Goal: Task Accomplishment & Management: Use online tool/utility

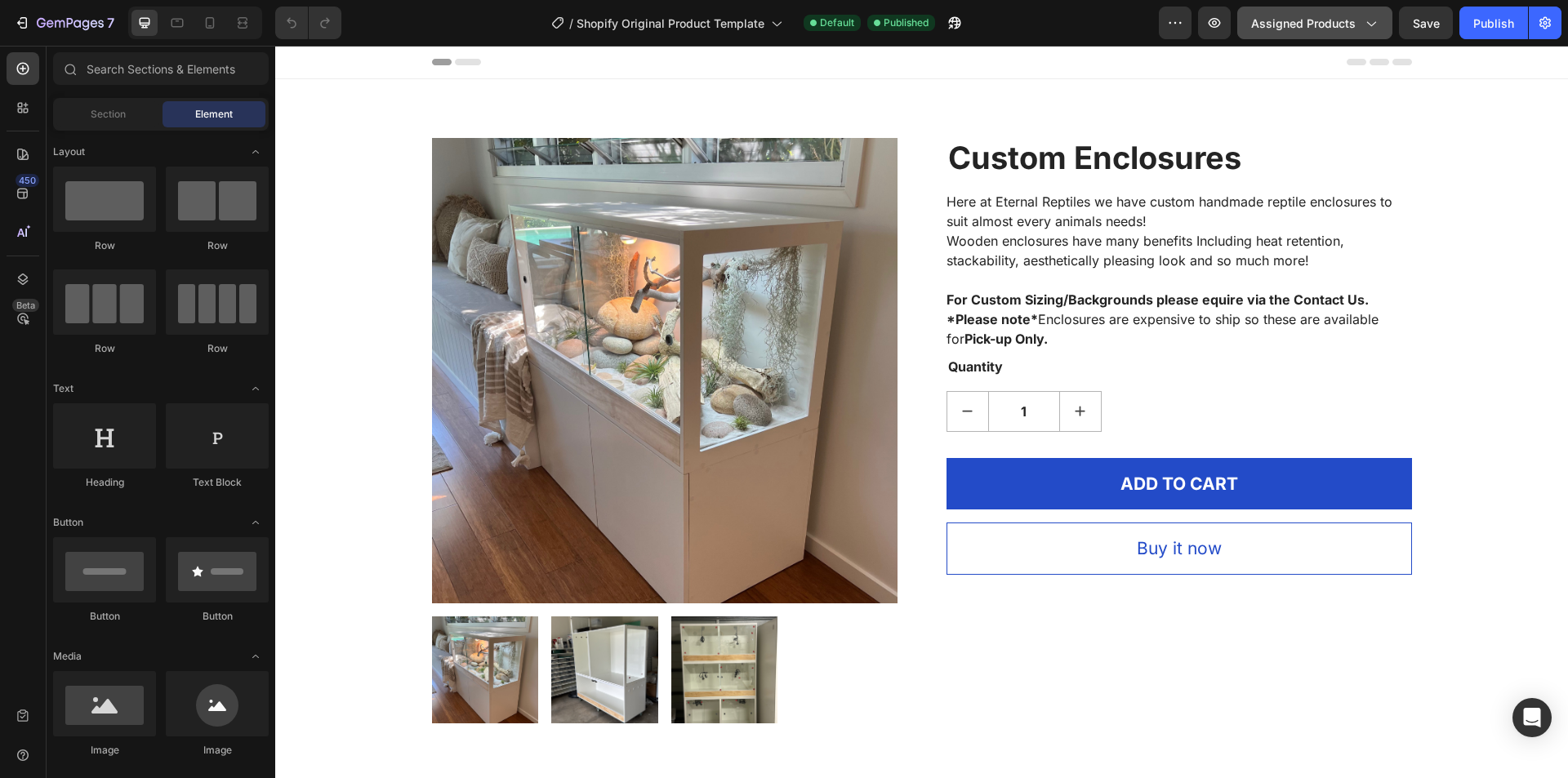
click at [1338, 25] on span "Assigned Products" at bounding box center [1302, 23] width 104 height 18
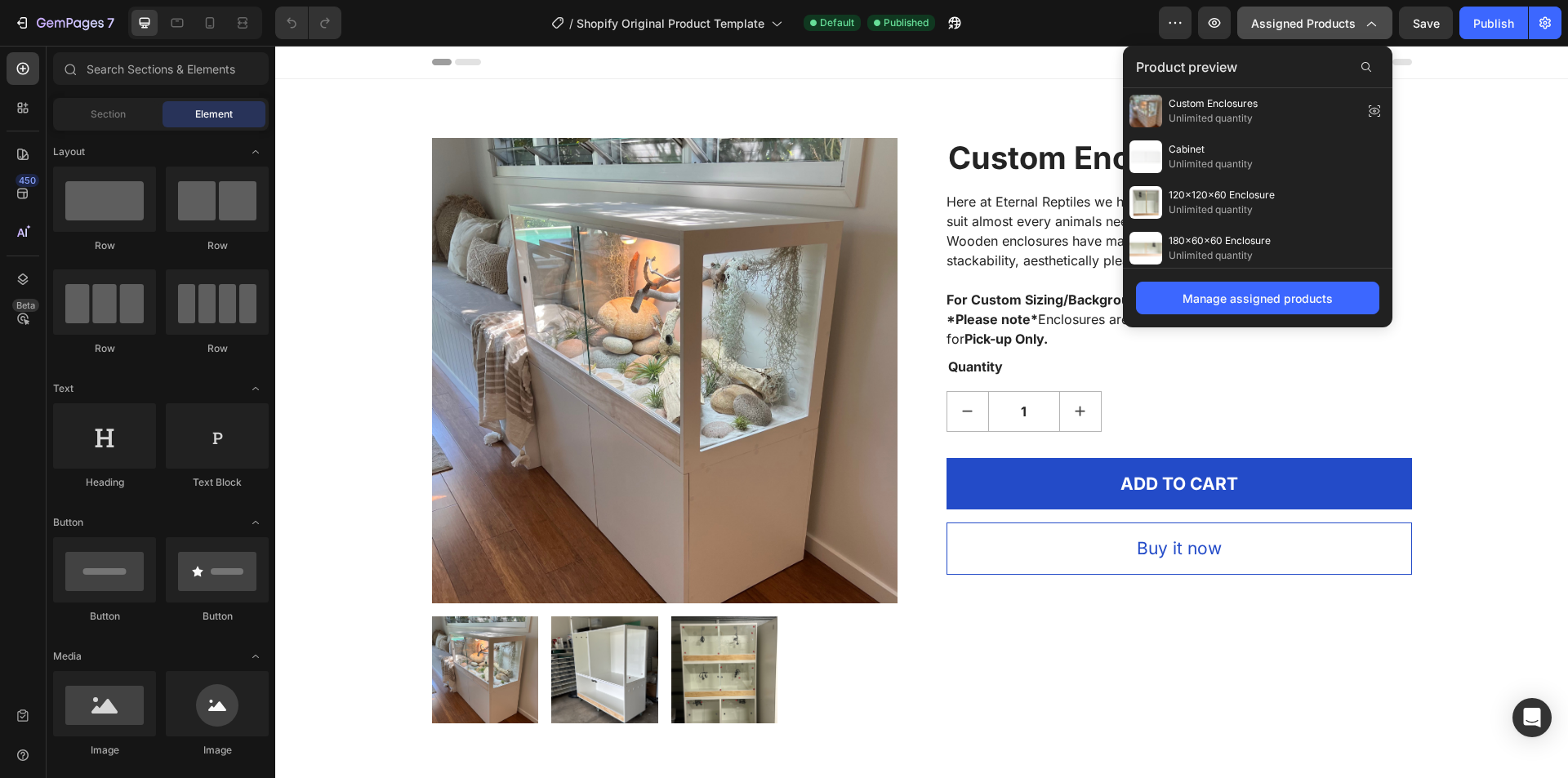
click at [1338, 25] on span "Assigned Products" at bounding box center [1302, 23] width 104 height 18
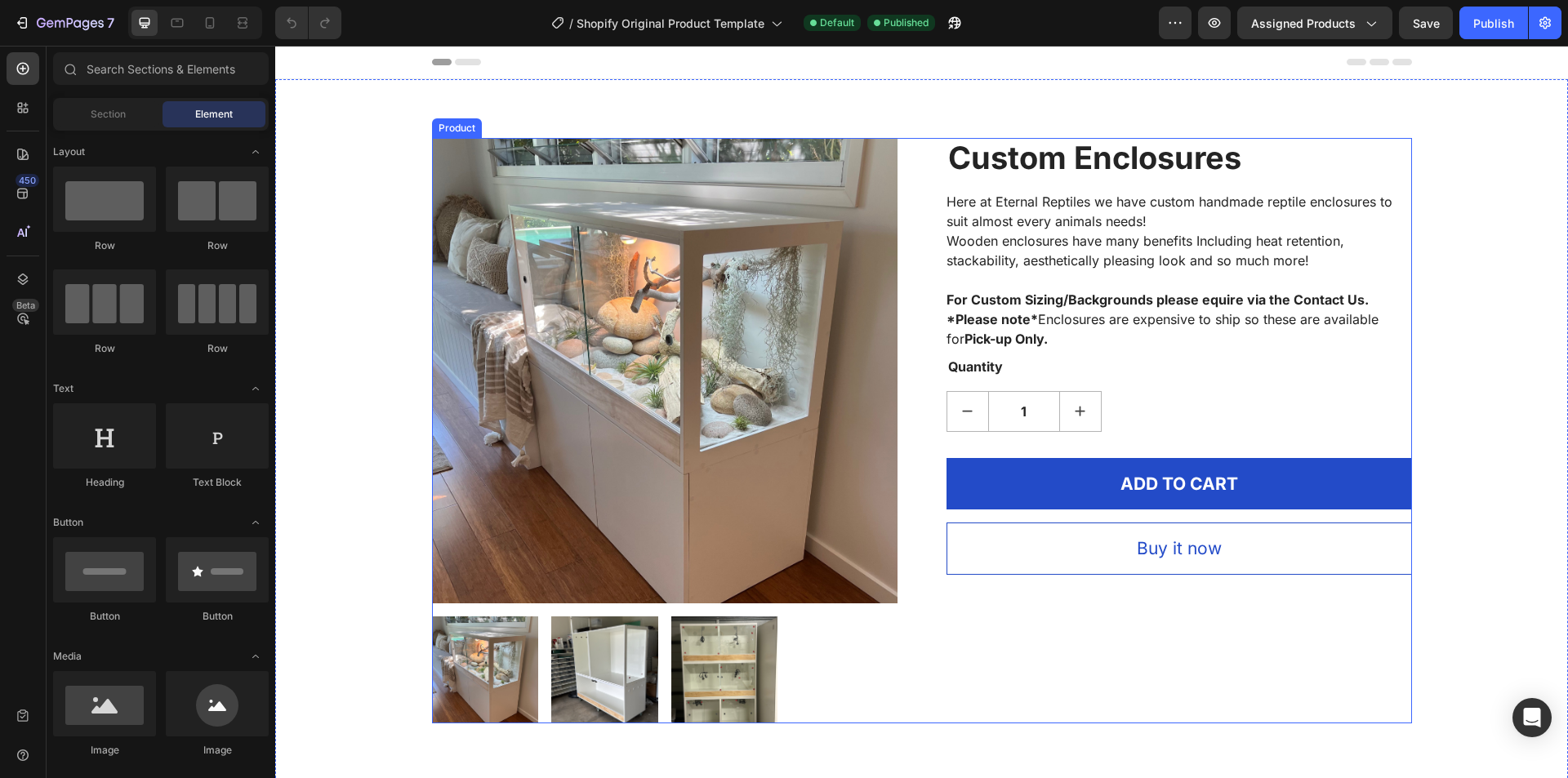
click at [892, 207] on div "Product Images Custom Enclosures (P) Title Here at Eternal Reptiles we have cus…" at bounding box center [922, 430] width 980 height 585
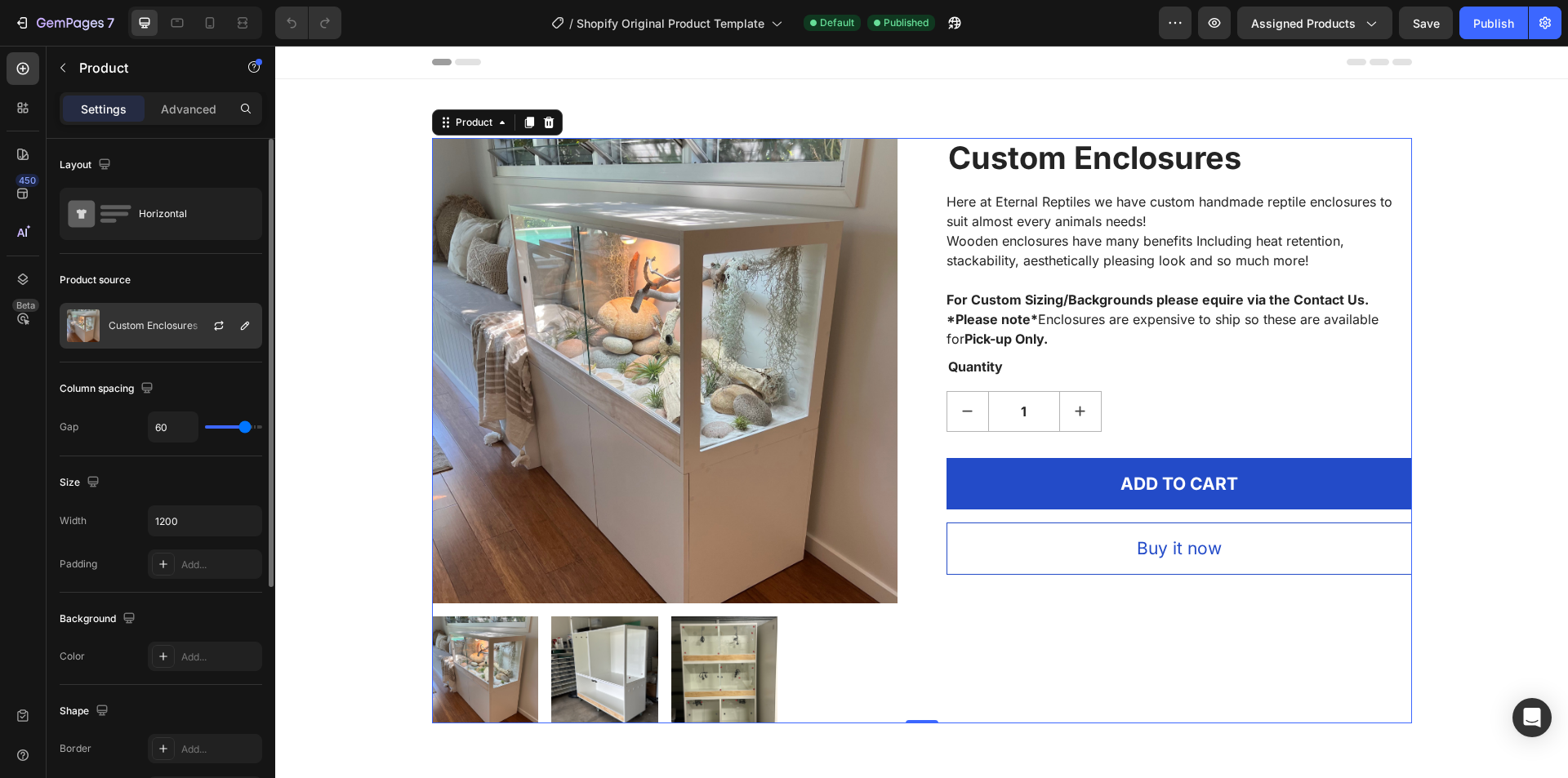
click at [142, 331] on p "Custom Enclosures" at bounding box center [153, 326] width 89 height 12
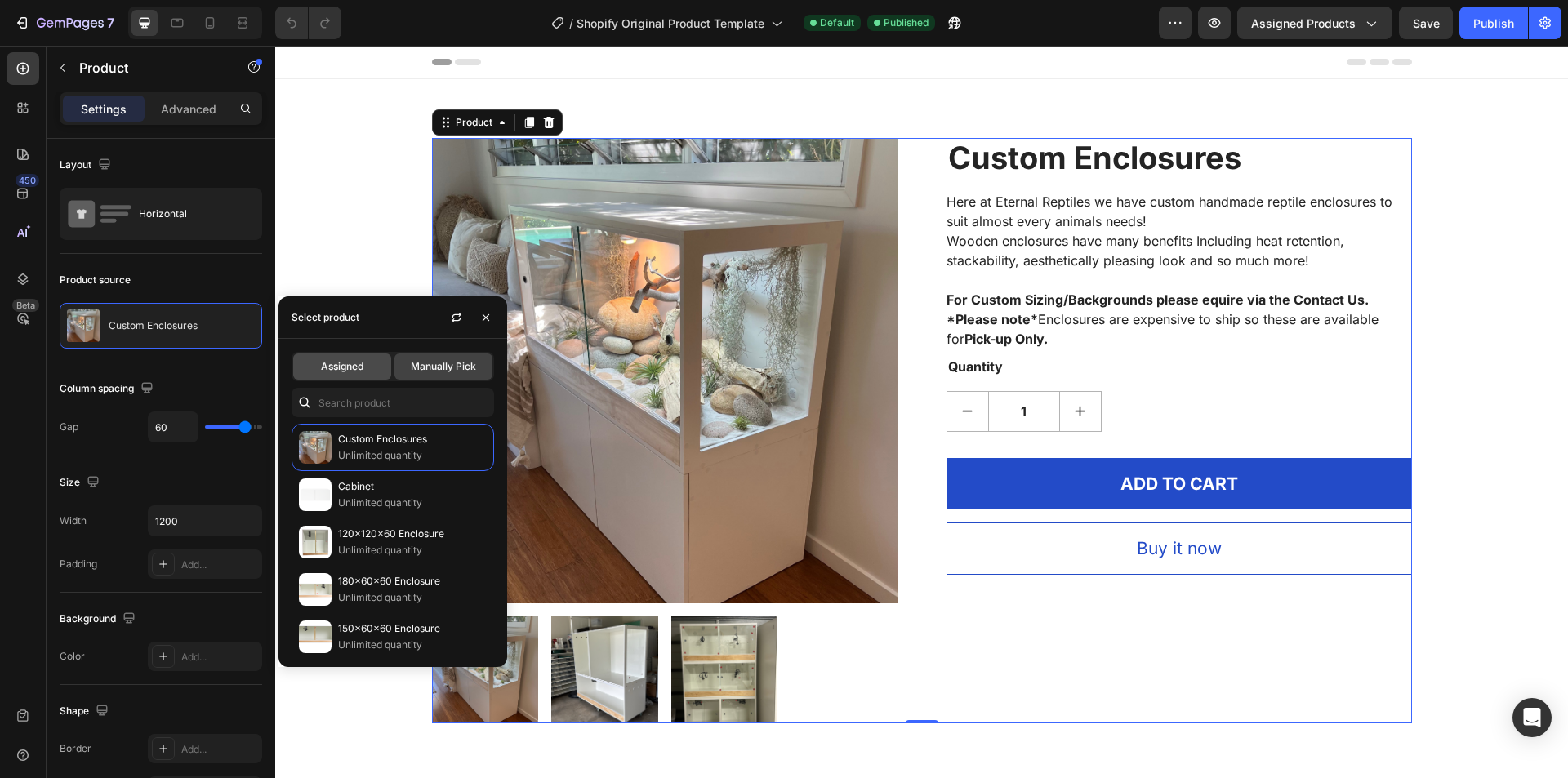
click at [373, 371] on div "Assigned" at bounding box center [341, 366] width 98 height 26
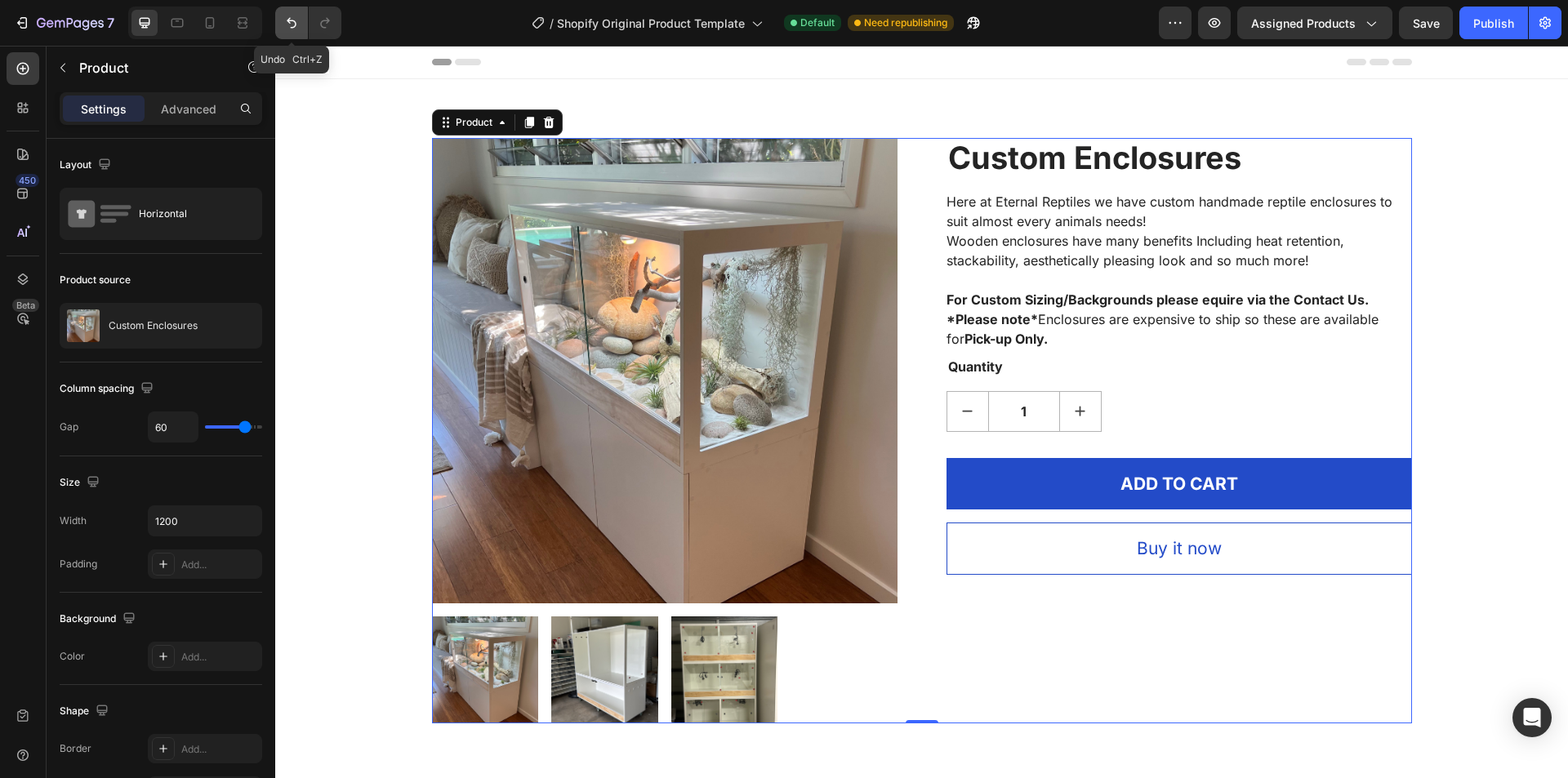
click at [287, 30] on icon "Undo/Redo" at bounding box center [291, 23] width 17 height 17
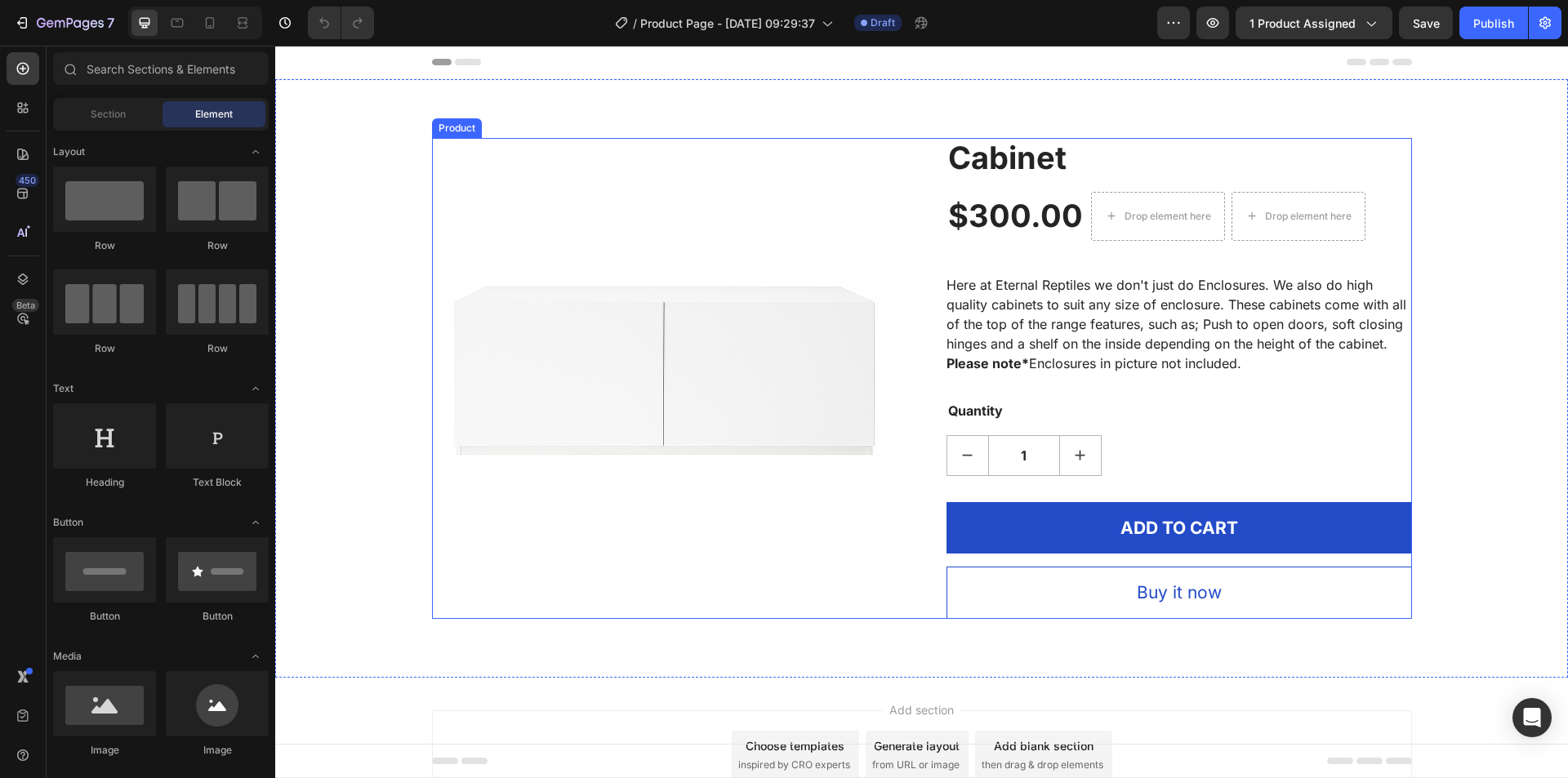
click at [905, 300] on div "Product Images Cabinet (P) Title $300.00 (P) Price (P) Price Drop element here …" at bounding box center [922, 378] width 980 height 481
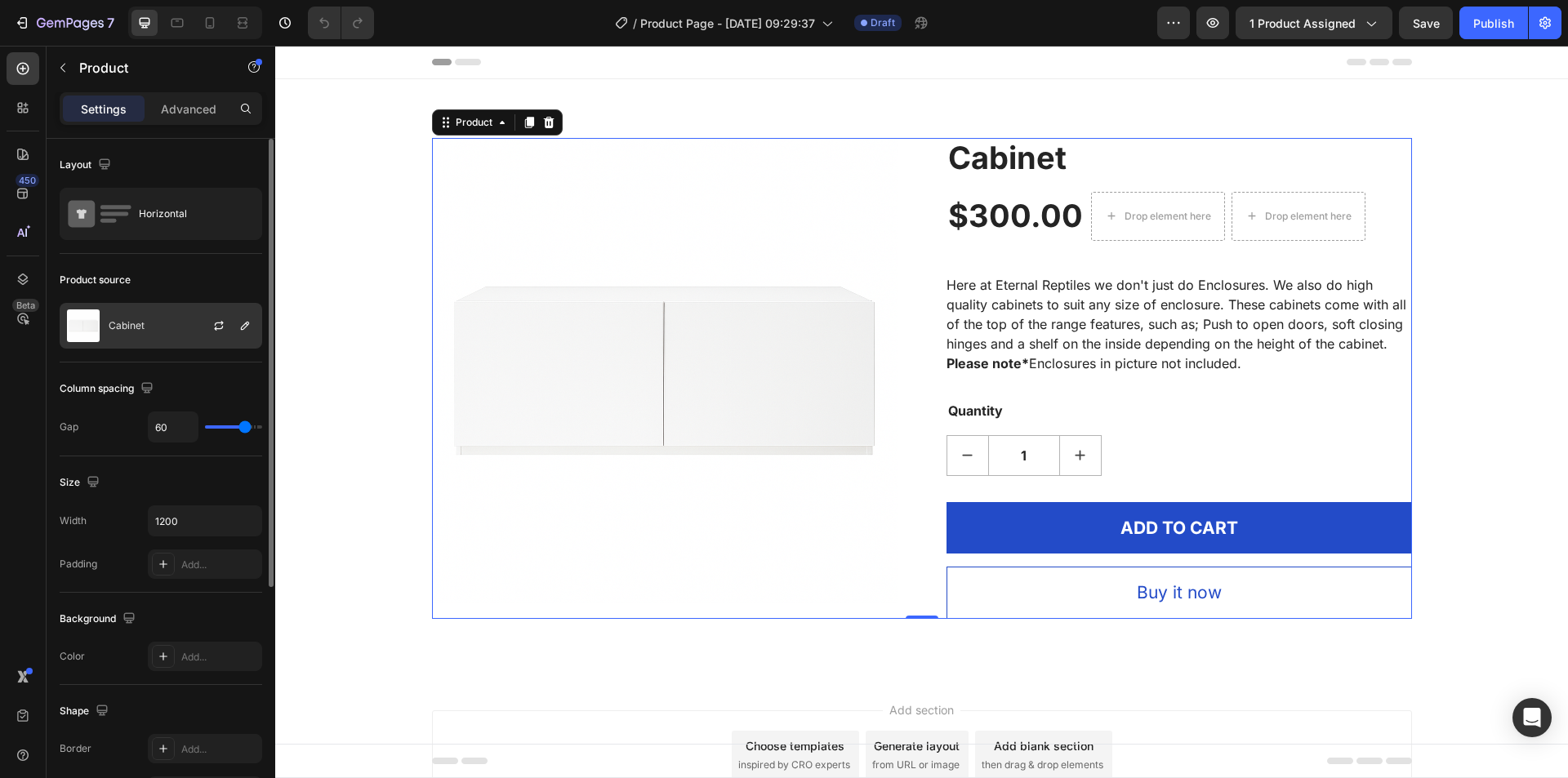
click at [134, 328] on p "Cabinet" at bounding box center [126, 326] width 36 height 12
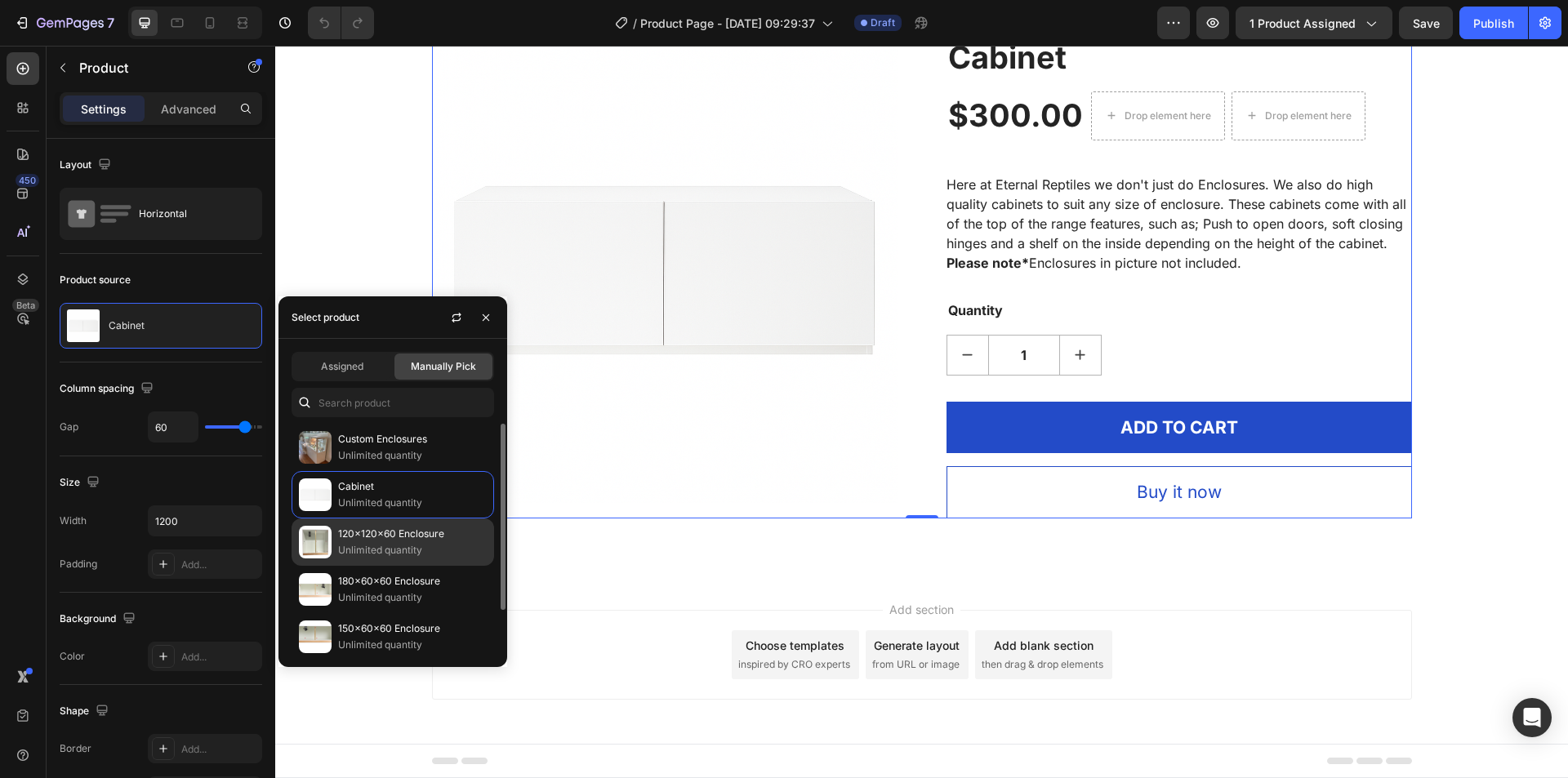
scroll to position [54, 0]
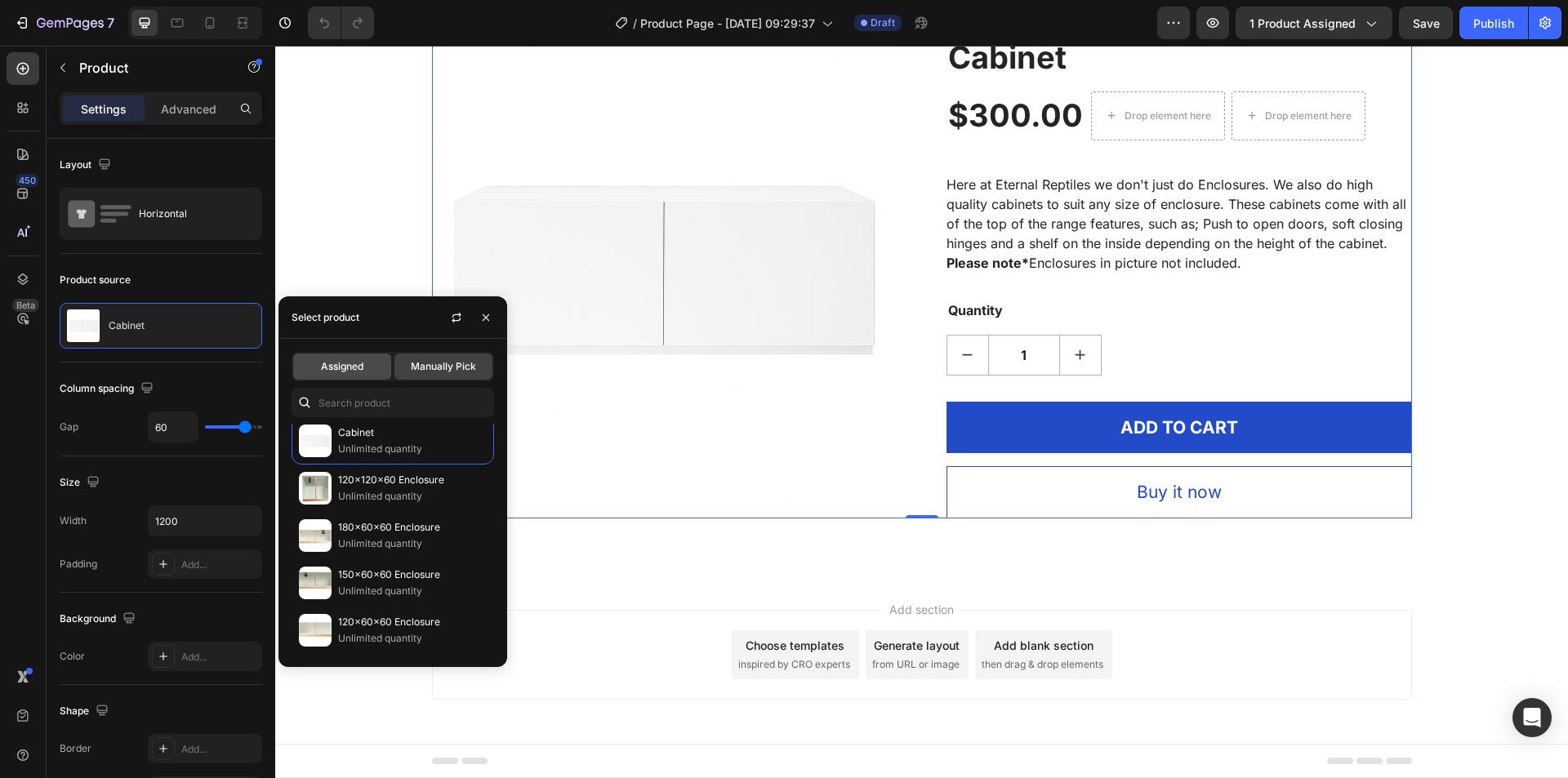
click at [368, 370] on div "Assigned" at bounding box center [341, 366] width 98 height 26
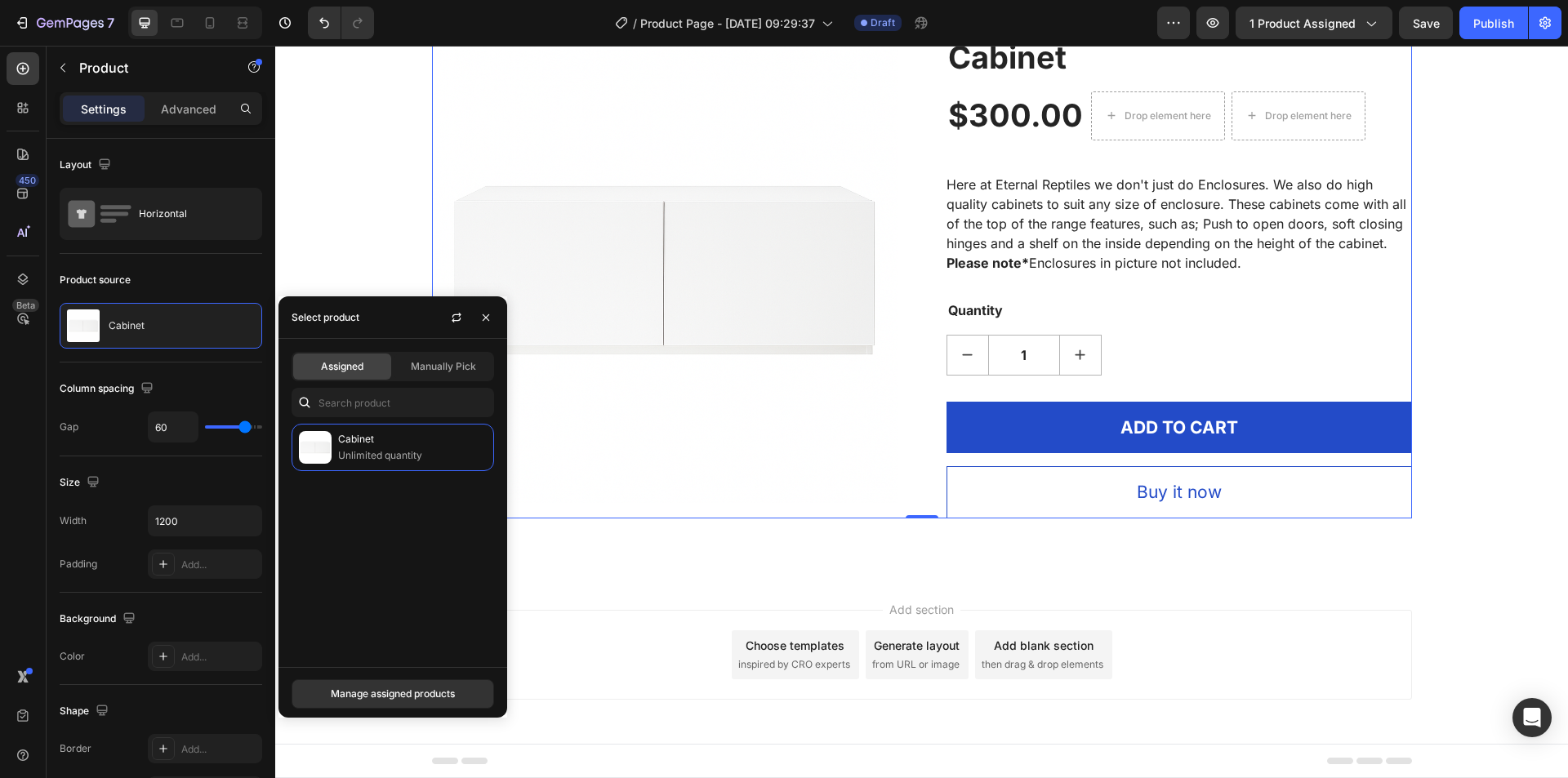
click at [366, 503] on div "Cabinet Unlimited quantity" at bounding box center [393, 539] width 229 height 230
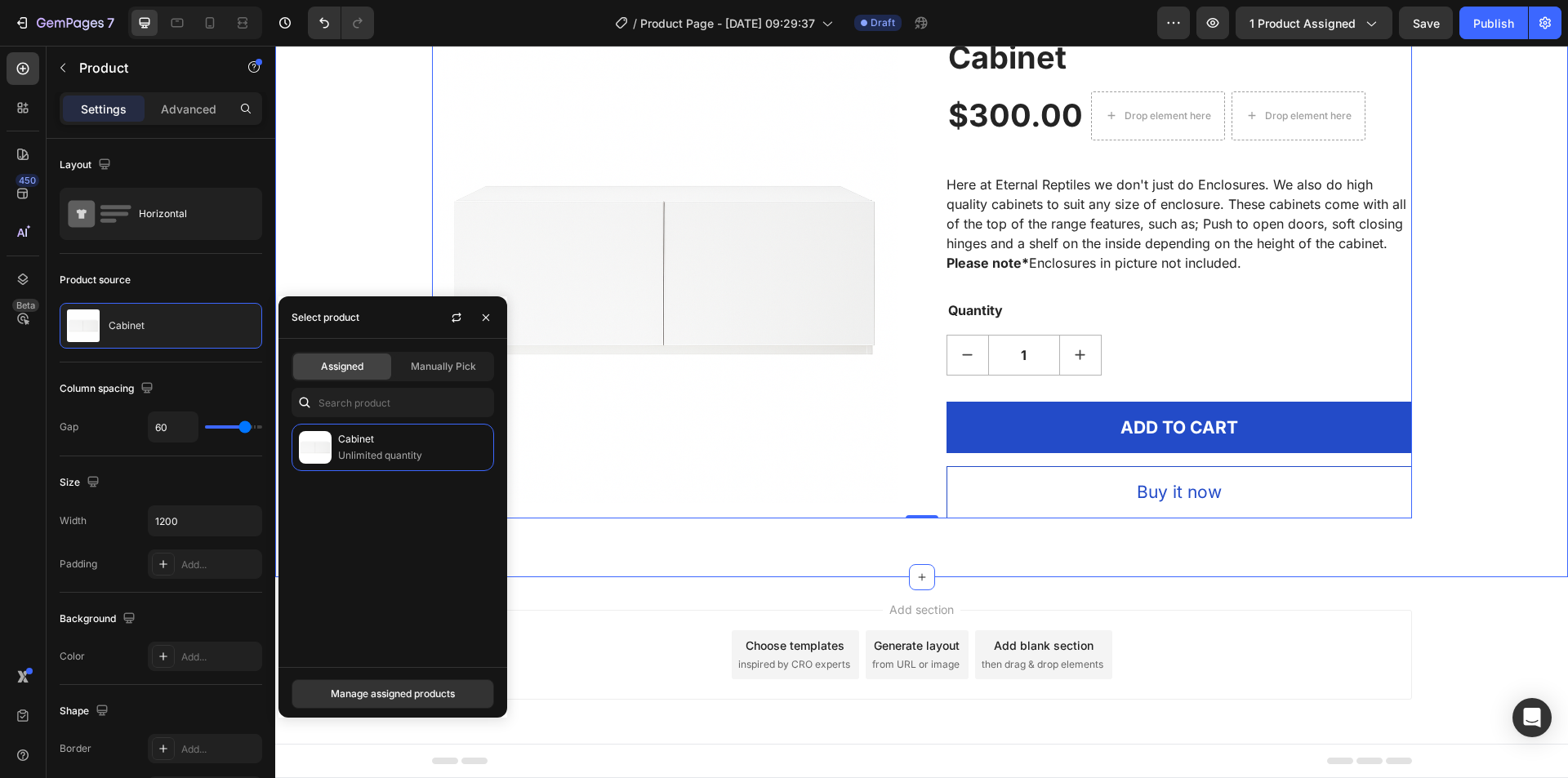
click at [936, 546] on div "Product Images Cabinet (P) Title $300.00 (P) Price (P) Price Drop element here …" at bounding box center [922, 278] width 1292 height 599
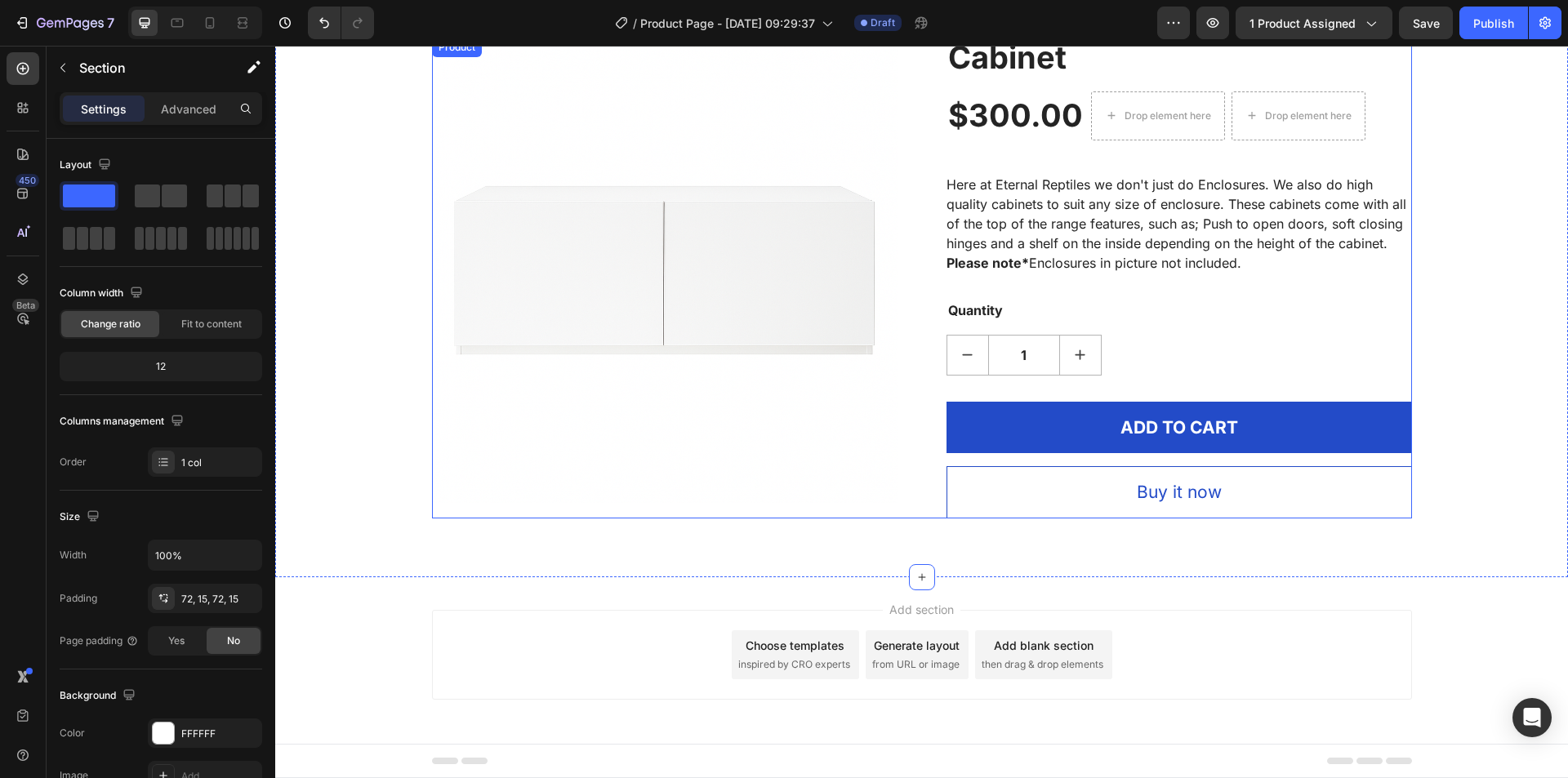
click at [931, 386] on div "Product Images Cabinet (P) Title $300.00 (P) Price (P) Price Drop element here …" at bounding box center [922, 278] width 980 height 481
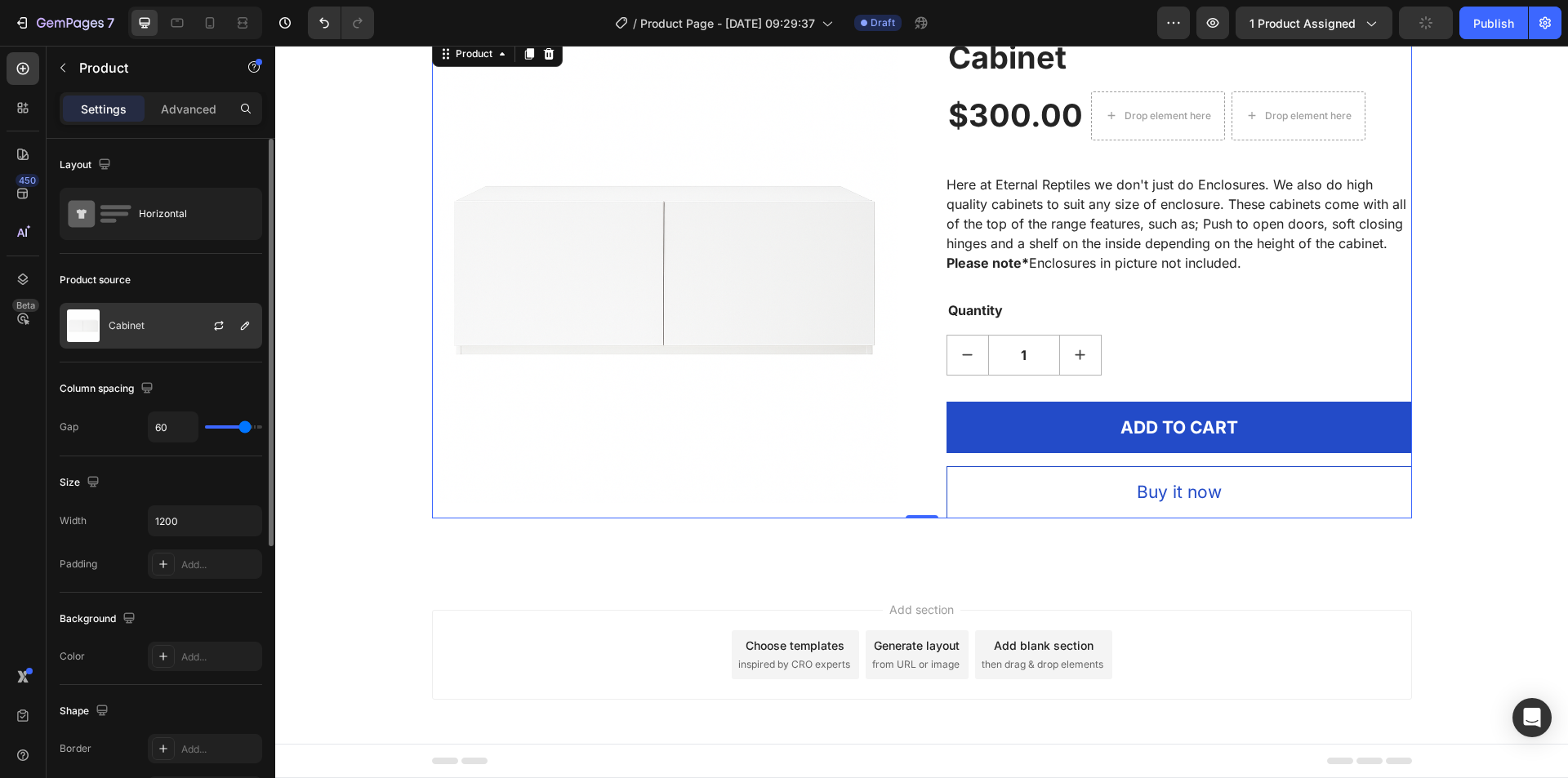
click at [115, 327] on p "Cabinet" at bounding box center [126, 326] width 36 height 12
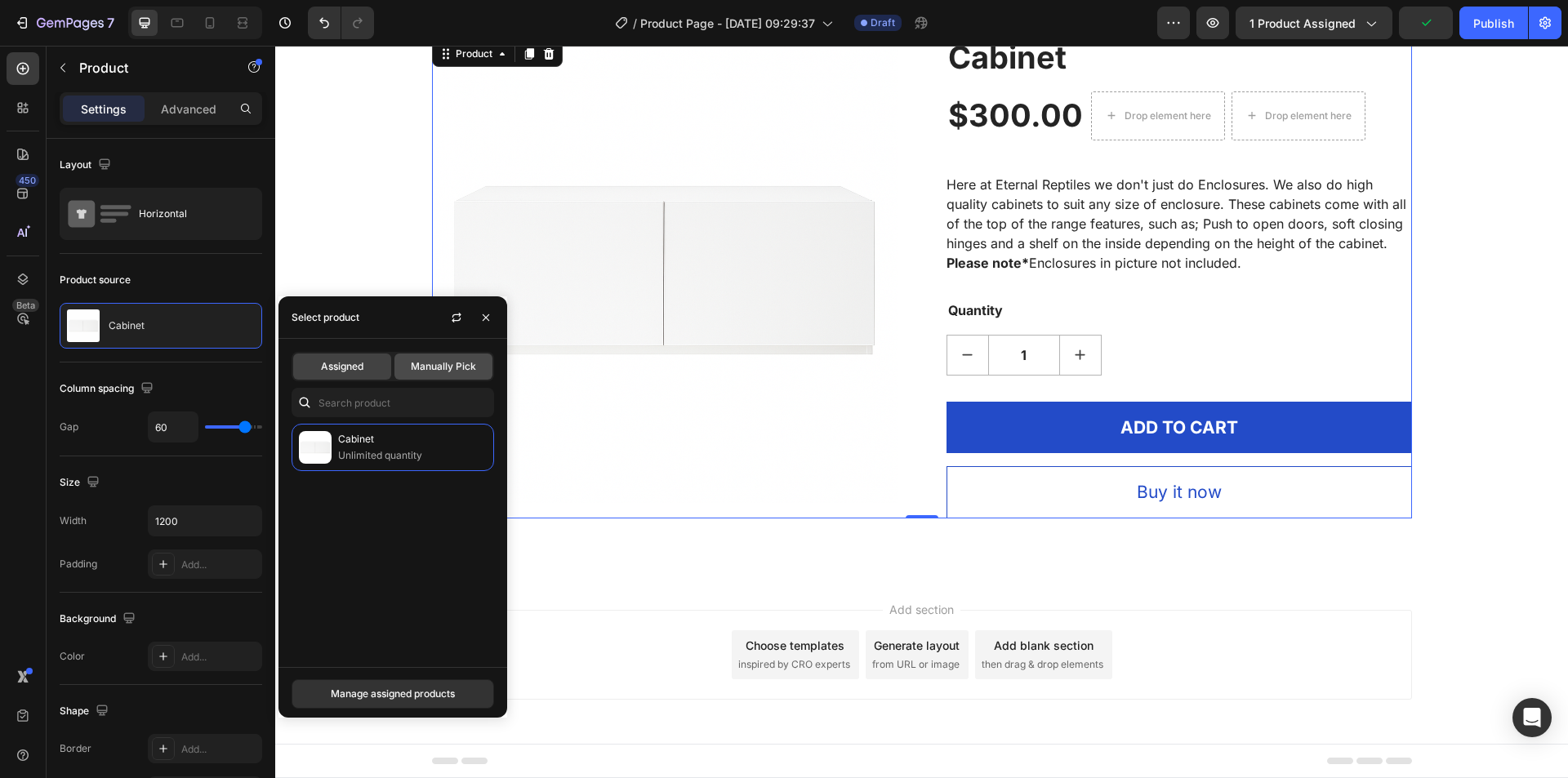
click at [441, 361] on span "Manually Pick" at bounding box center [443, 366] width 65 height 15
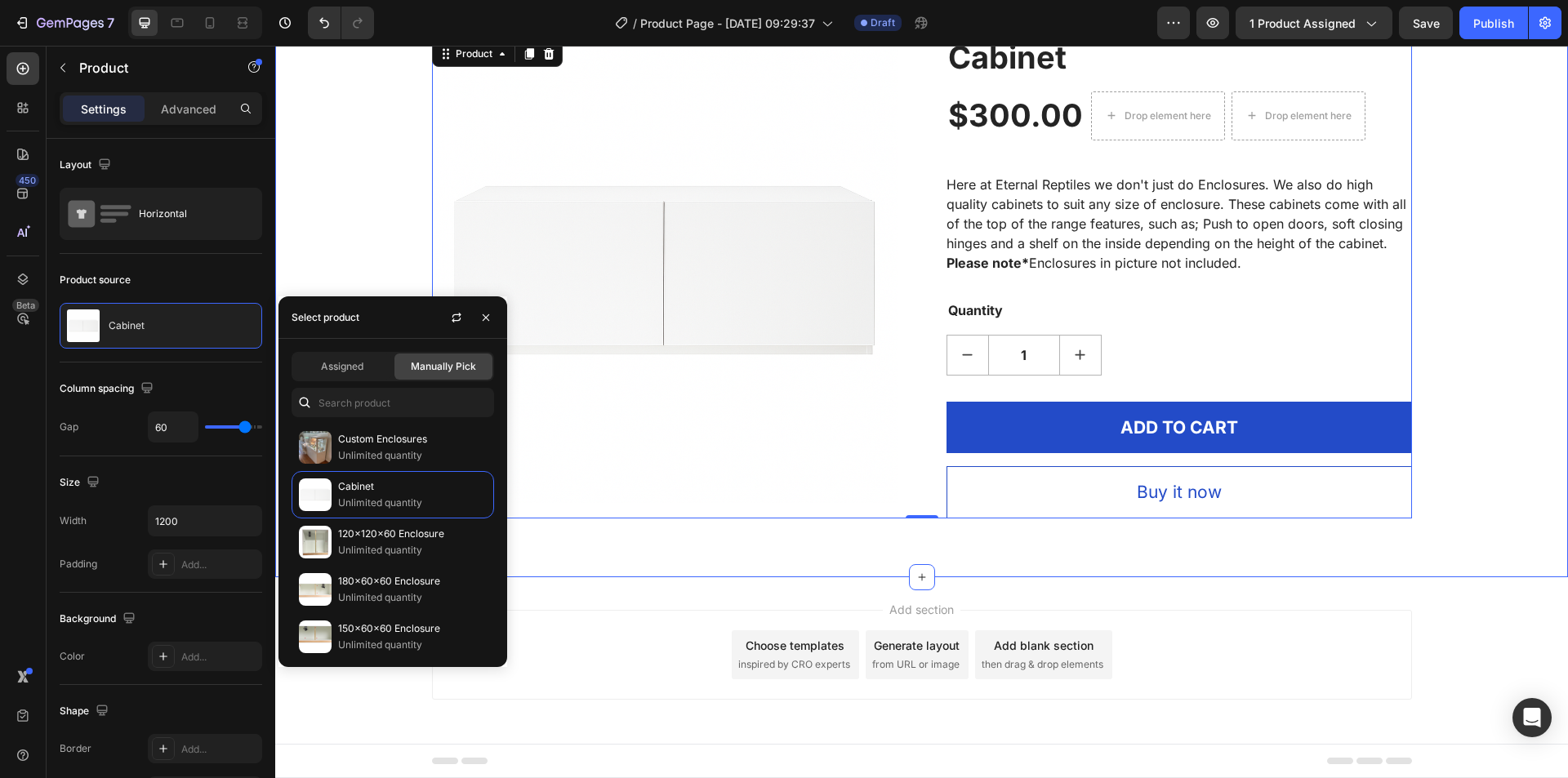
click at [842, 526] on div "Product Images Cabinet (P) Title $300.00 (P) Price (P) Price Drop element here …" at bounding box center [922, 278] width 1292 height 599
